Goal: Obtain resource: Download file/media

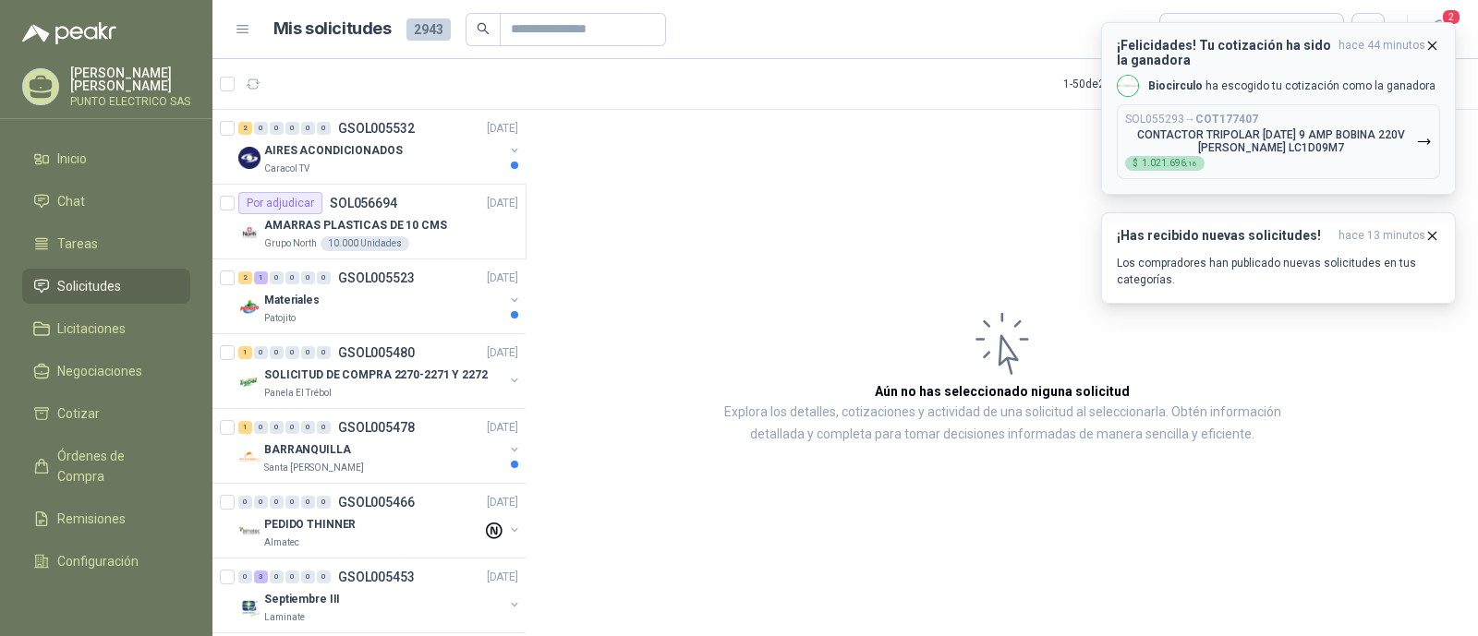
click at [1321, 136] on p "CONTACTOR TRIPOLAR [DATE] 9 AMP BOBINA 220V [PERSON_NAME] LC1D09M7" at bounding box center [1270, 141] width 291 height 26
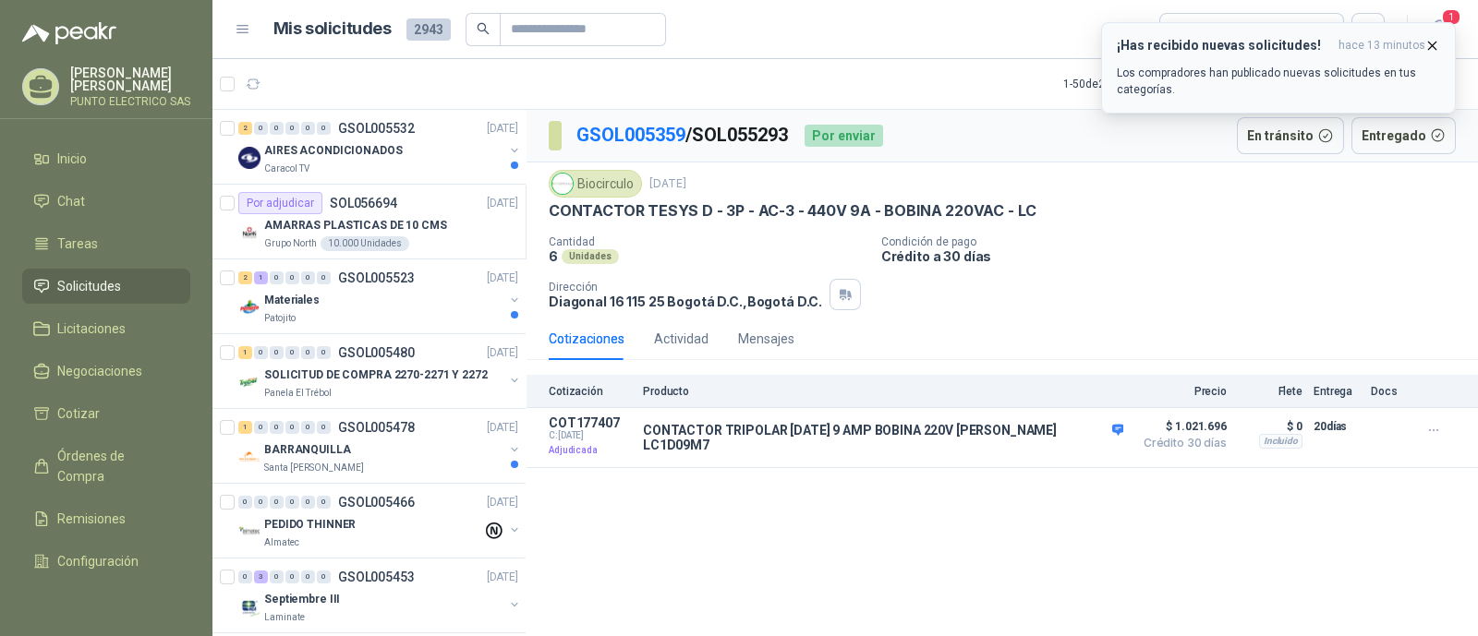
click at [1256, 62] on div "¡Has recibido nuevas solicitudes! hace 13 minutos Los compradores han publicado…" at bounding box center [1277, 68] width 323 height 60
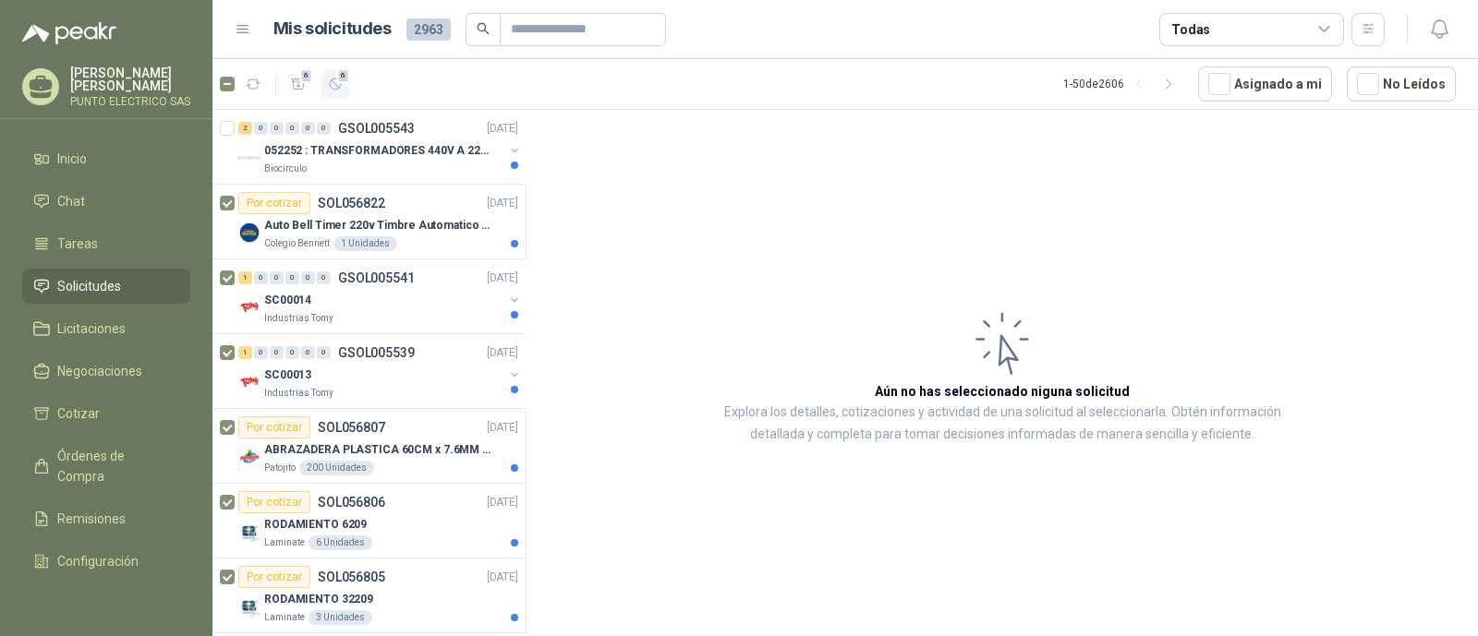
click at [341, 88] on icon "button" at bounding box center [336, 85] width 16 height 16
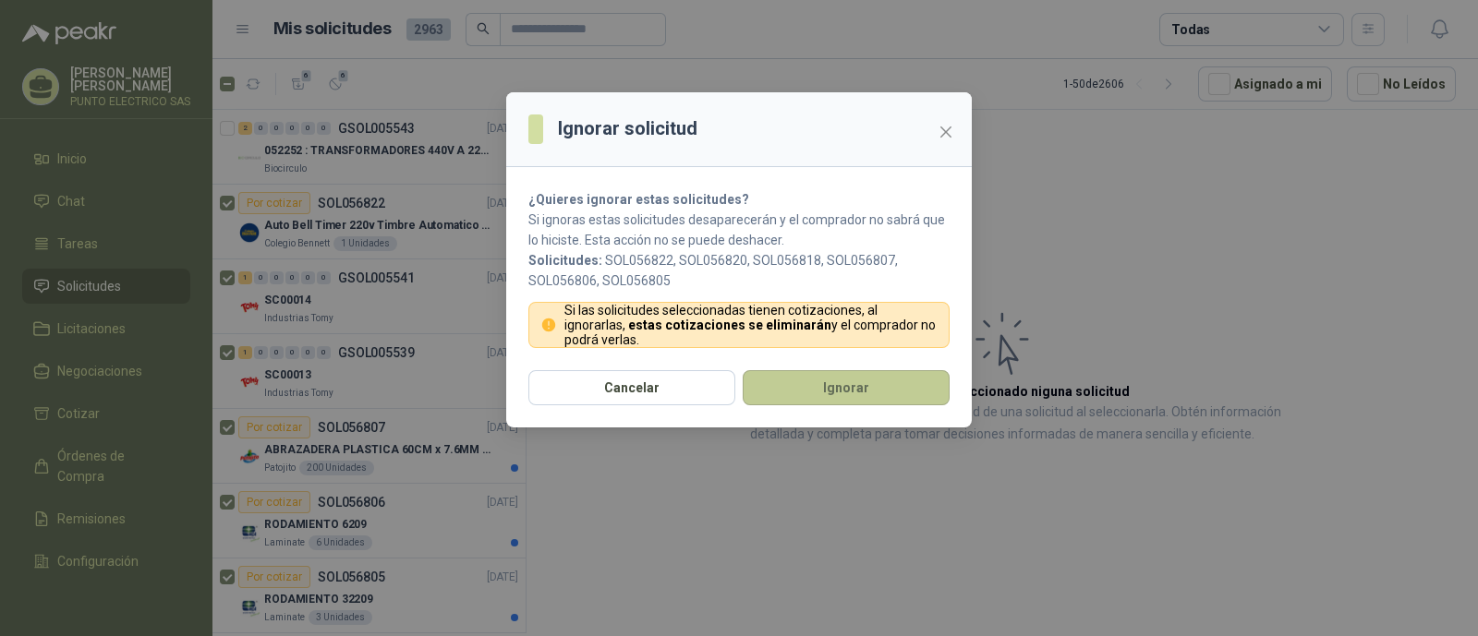
click at [837, 392] on button "Ignorar" at bounding box center [845, 387] width 207 height 35
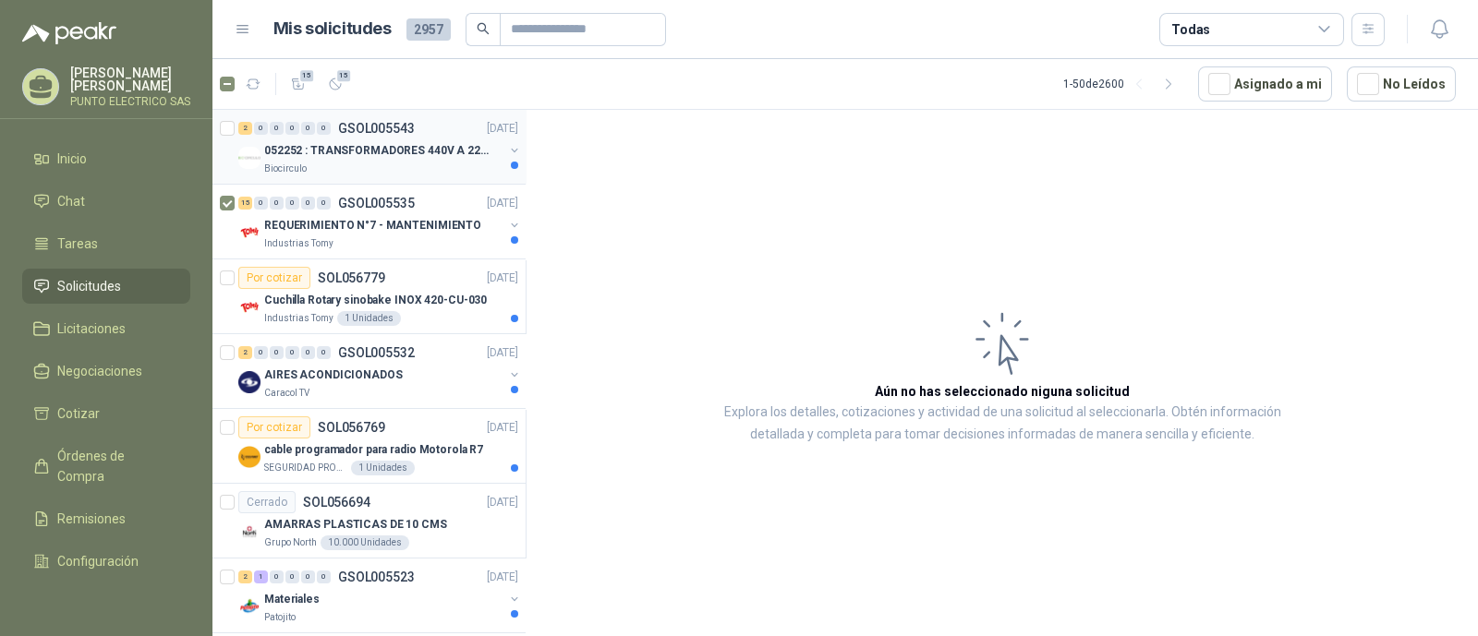
click at [227, 137] on div at bounding box center [229, 146] width 18 height 59
click at [342, 87] on icon "button" at bounding box center [336, 85] width 16 height 16
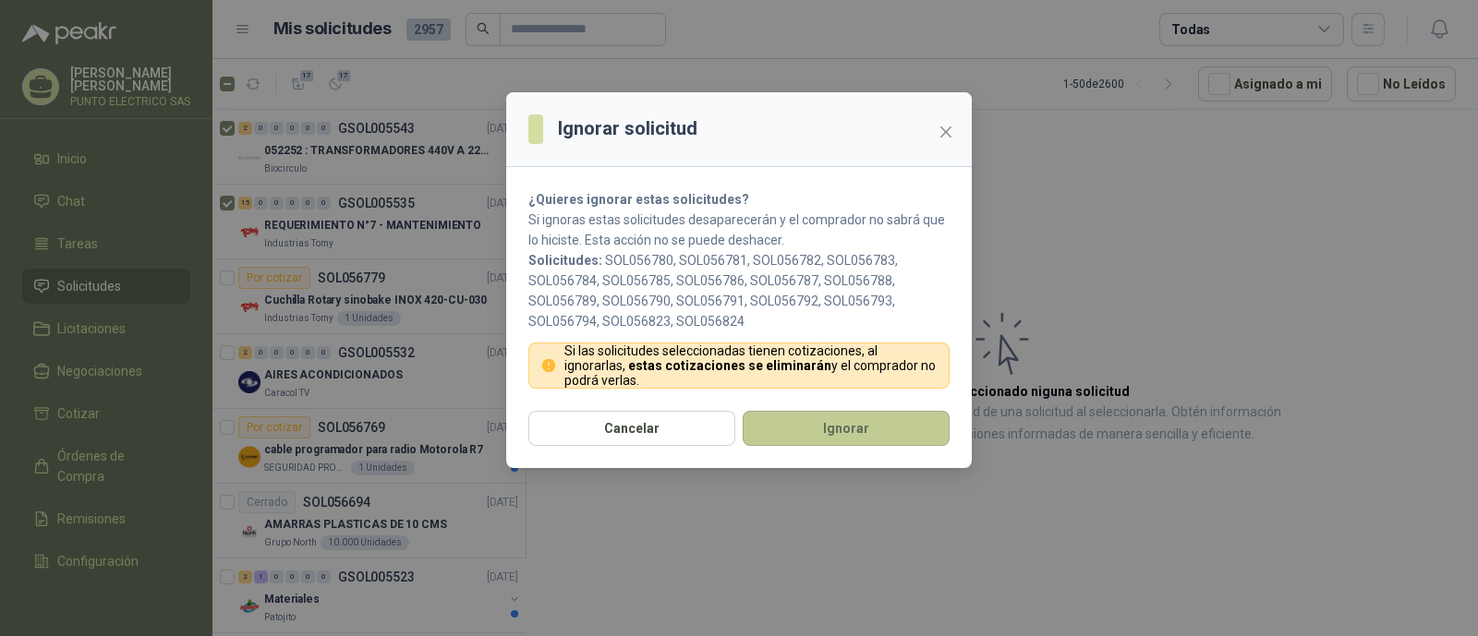
click at [856, 422] on button "Ignorar" at bounding box center [845, 428] width 207 height 35
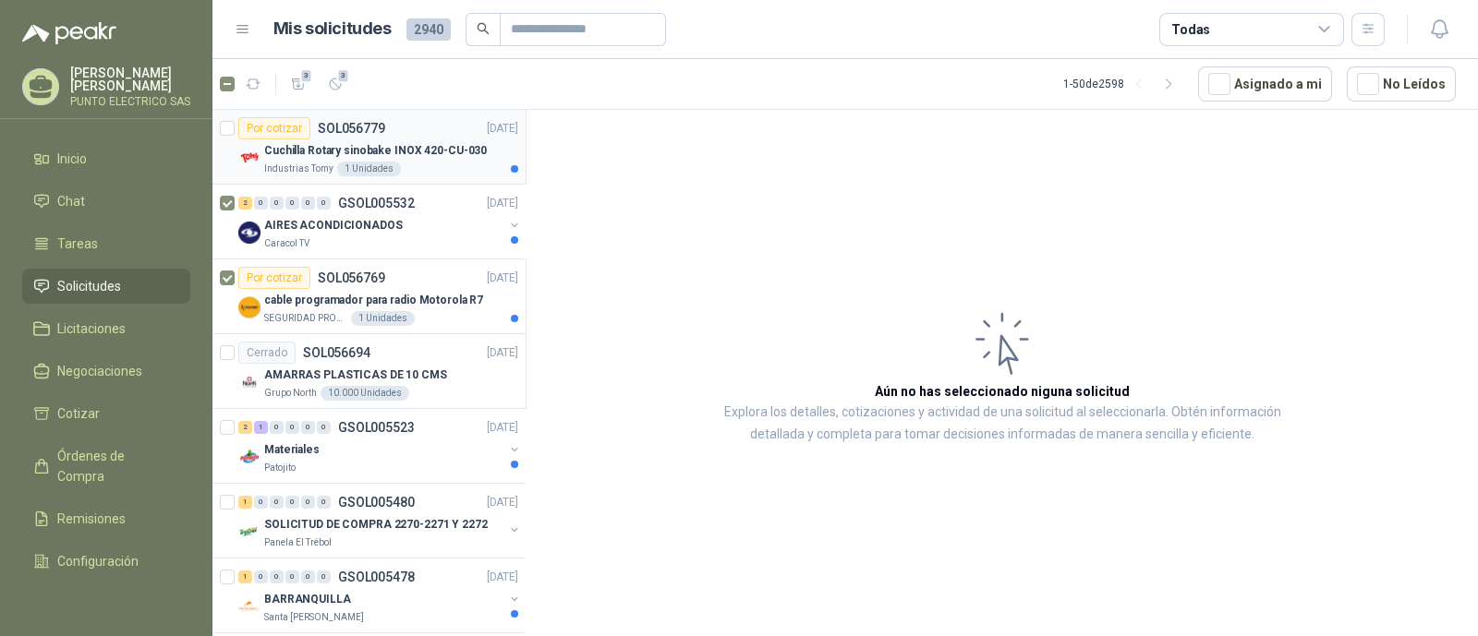
click at [228, 136] on div at bounding box center [227, 146] width 15 height 59
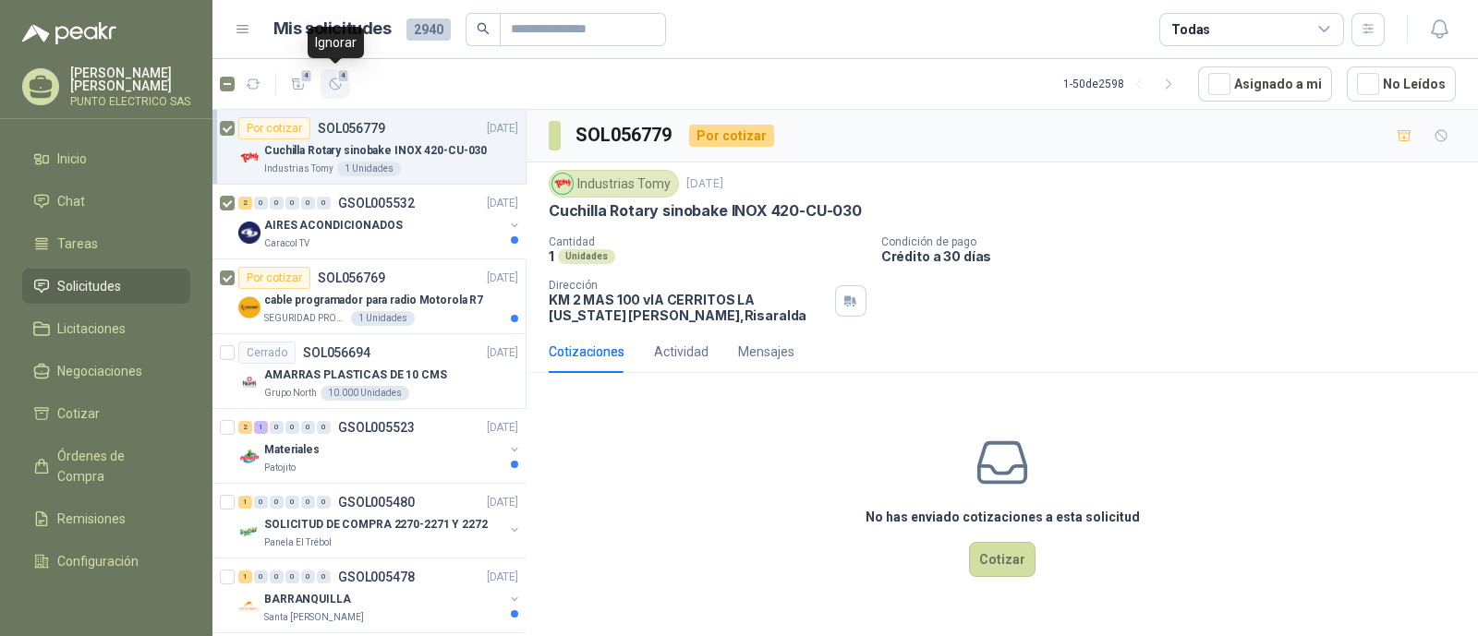
click at [337, 85] on icon "button" at bounding box center [336, 85] width 16 height 16
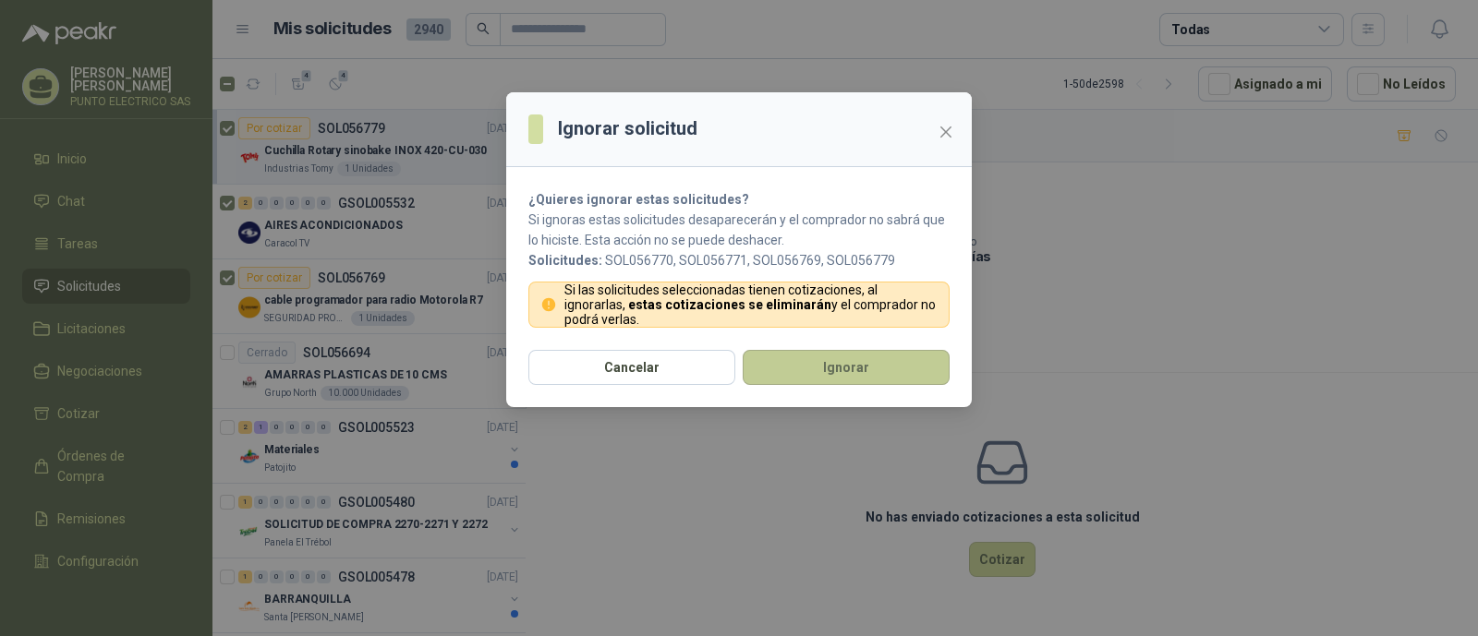
click at [833, 358] on button "Ignorar" at bounding box center [845, 367] width 207 height 35
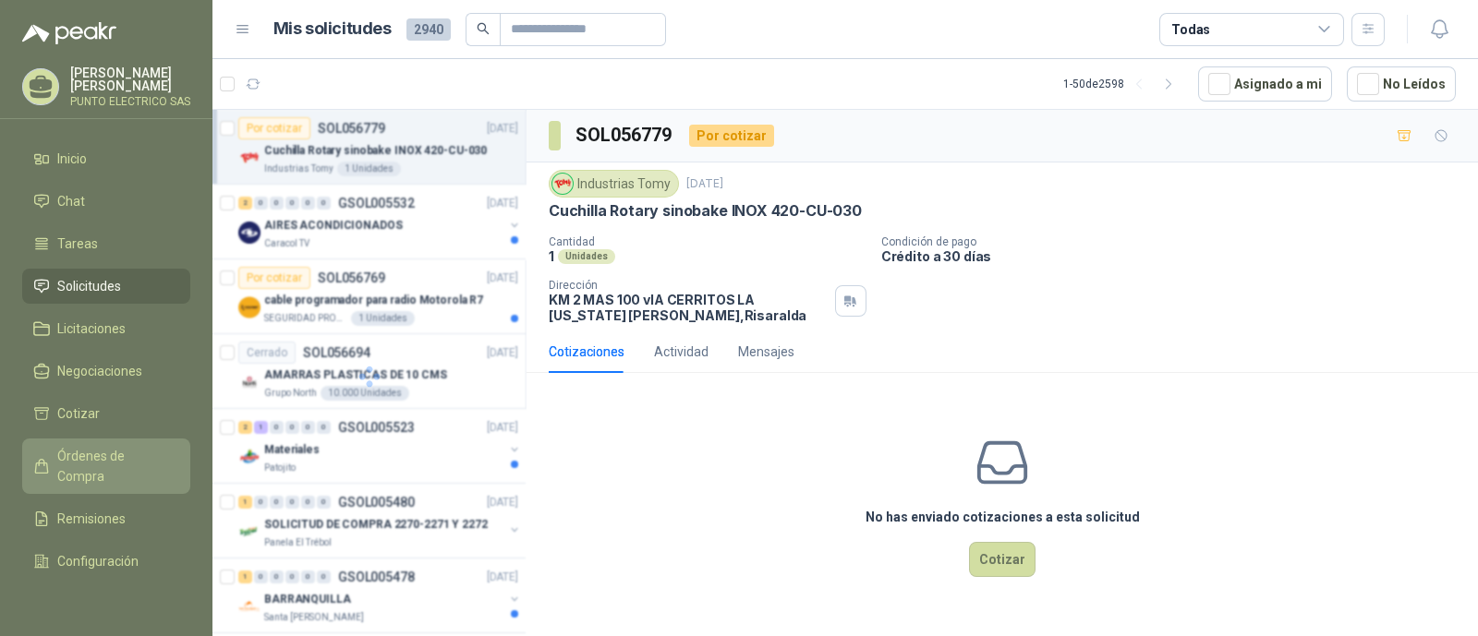
click at [92, 453] on span "Órdenes de Compra" at bounding box center [114, 466] width 115 height 41
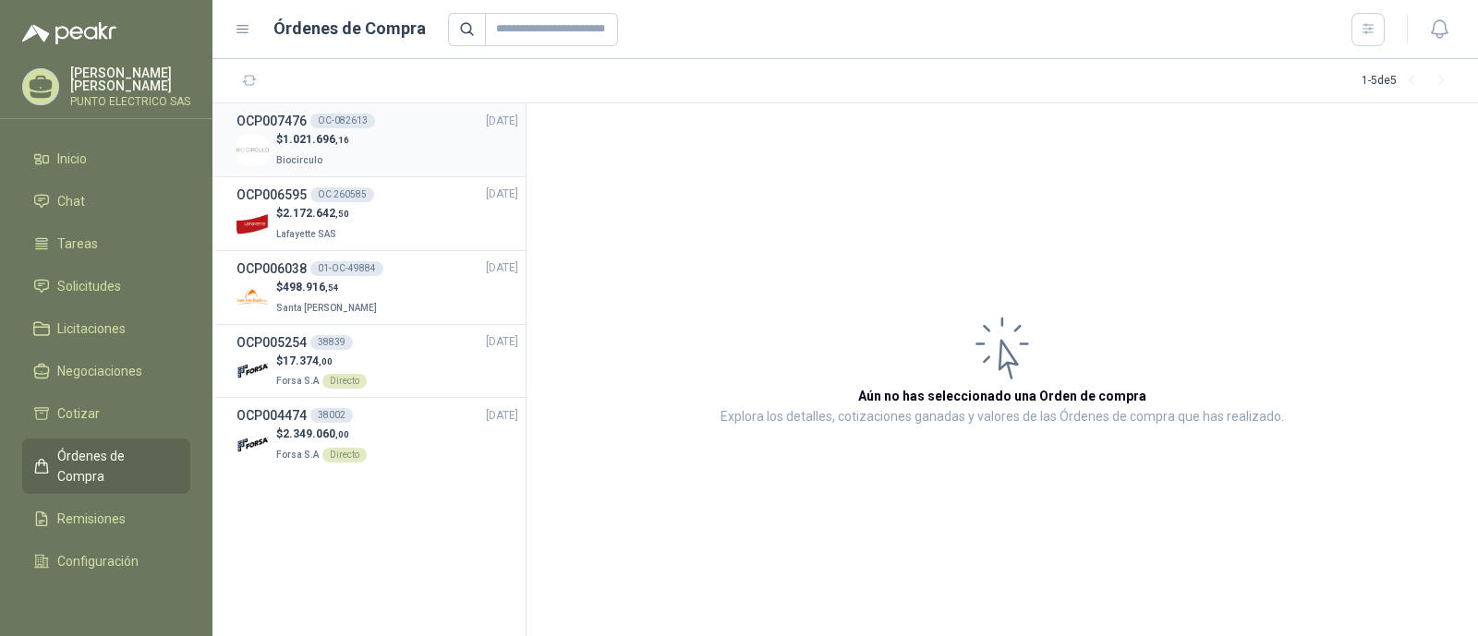
click at [382, 153] on div "$ 1.021.696 ,16 Biocirculo" at bounding box center [377, 150] width 282 height 38
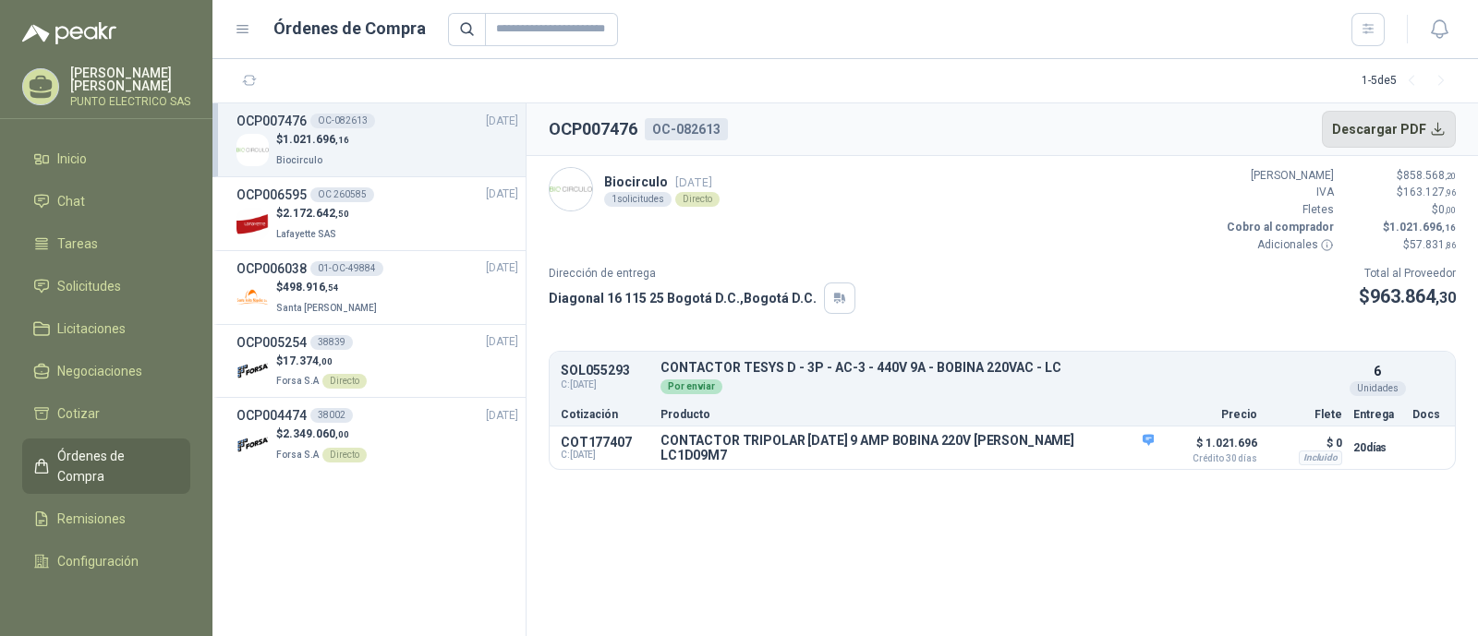
click at [1436, 132] on button "Descargar PDF" at bounding box center [1389, 129] width 135 height 37
click at [1076, 541] on section "OCP007476 OC-082613 Descargar PDF Biocirculo [DATE] 1 solicitudes Directo Valor…" at bounding box center [1001, 369] width 951 height 533
click at [83, 269] on link "Solicitudes" at bounding box center [106, 286] width 168 height 35
